Goal: Find specific page/section: Find specific page/section

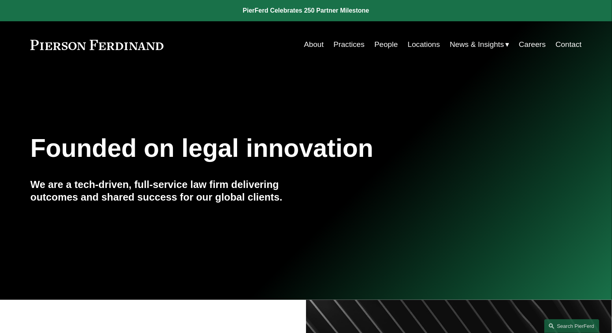
click at [380, 43] on link "People" at bounding box center [387, 44] width 24 height 15
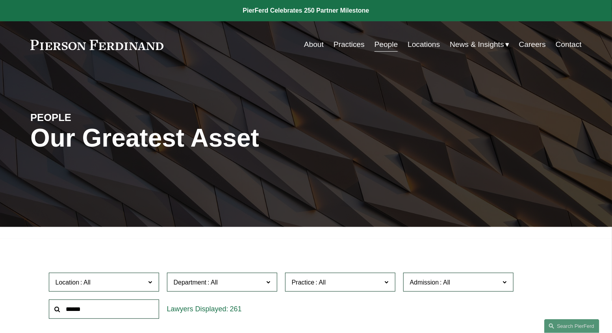
click at [99, 308] on input "text" at bounding box center [104, 309] width 110 height 19
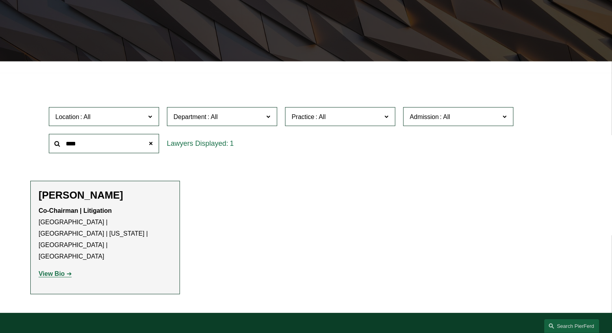
type input "****"
click at [61, 270] on strong "View Bio" at bounding box center [52, 273] width 26 height 7
